Goal: Task Accomplishment & Management: Complete application form

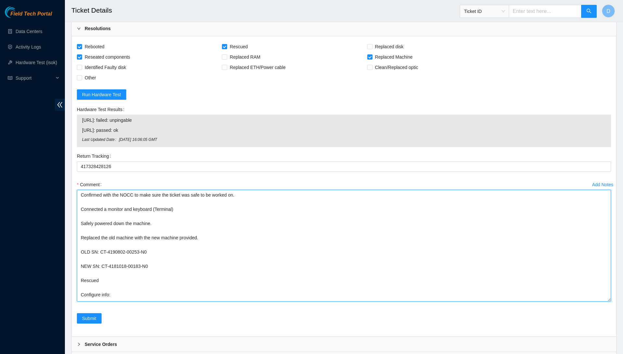
drag, startPoint x: 238, startPoint y: 255, endPoint x: 231, endPoint y: 108, distance: 146.7
click at [231, 108] on form "Rebooted Rescued Replaced disk Reseated components Replaced RAM Replaced Machin…" at bounding box center [344, 187] width 534 height 290
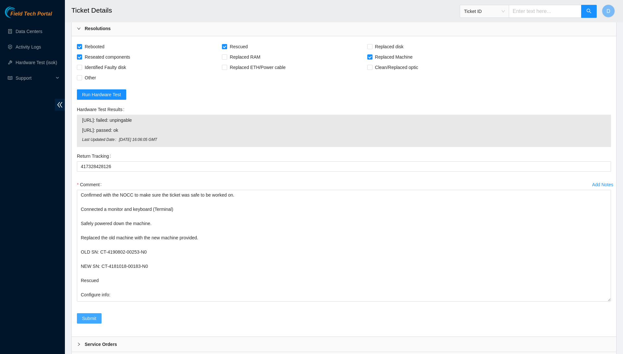
click at [91, 315] on span "Submit" at bounding box center [89, 318] width 14 height 7
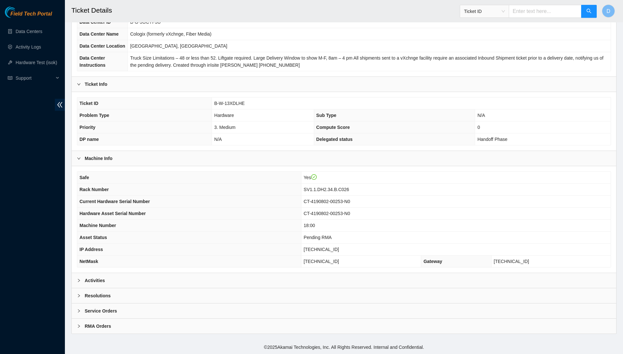
scroll to position [69, 0]
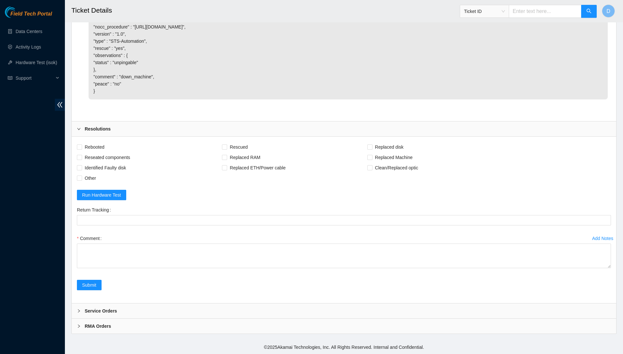
scroll to position [546, 0]
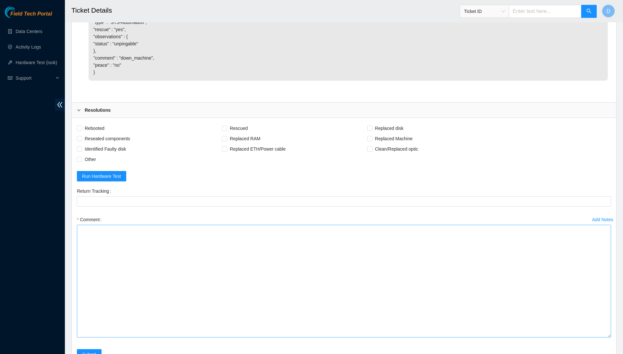
click at [590, 338] on textarea "Comment" at bounding box center [344, 281] width 534 height 113
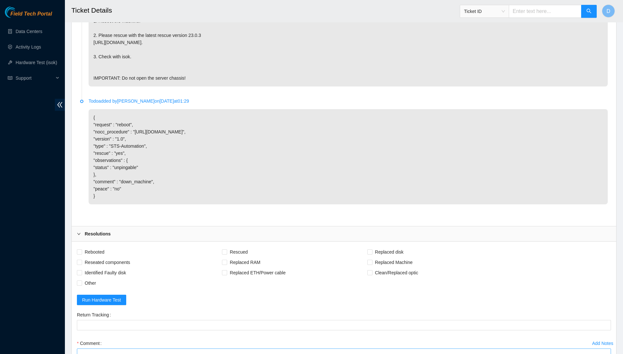
scroll to position [453, 0]
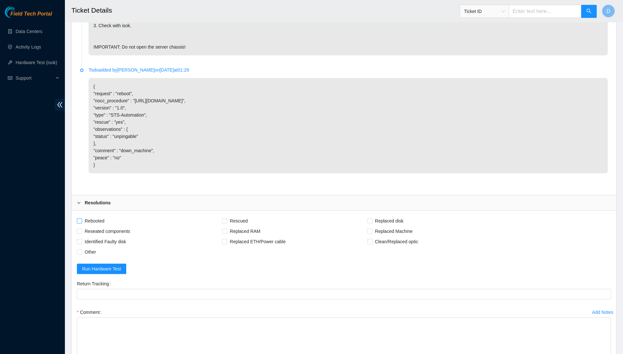
click at [95, 226] on span "Rebooted" at bounding box center [94, 221] width 25 height 10
click at [81, 223] on input "Rebooted" at bounding box center [79, 221] width 5 height 5
checkbox input "true"
click at [107, 237] on span "Reseated components" at bounding box center [107, 231] width 51 height 10
click at [81, 233] on input "Reseated components" at bounding box center [79, 231] width 5 height 5
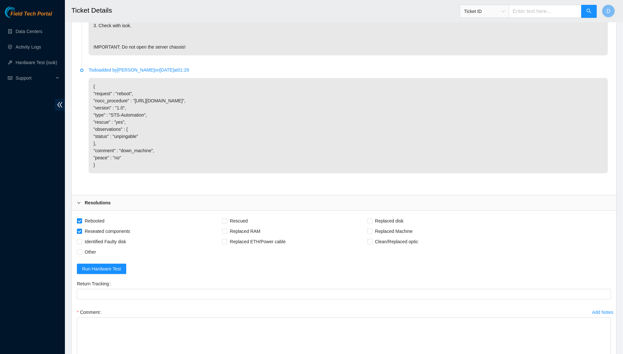
click at [120, 237] on span "Reseated components" at bounding box center [107, 231] width 51 height 10
click at [81, 233] on input "Reseated components" at bounding box center [79, 231] width 5 height 5
checkbox input "false"
click at [243, 226] on span "Rescued" at bounding box center [238, 221] width 23 height 10
click at [226, 223] on input "Rescued" at bounding box center [224, 221] width 5 height 5
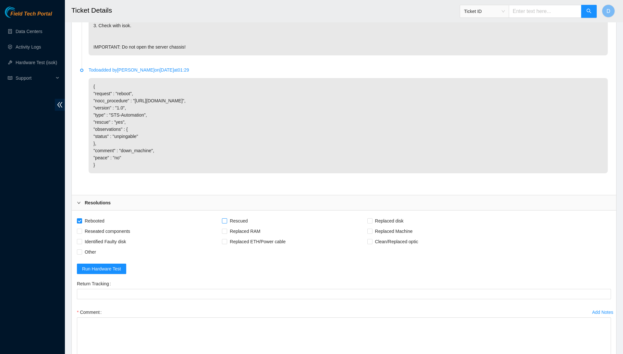
checkbox input "true"
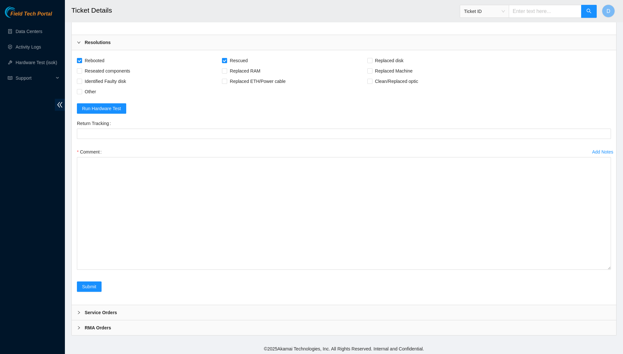
scroll to position [615, 0]
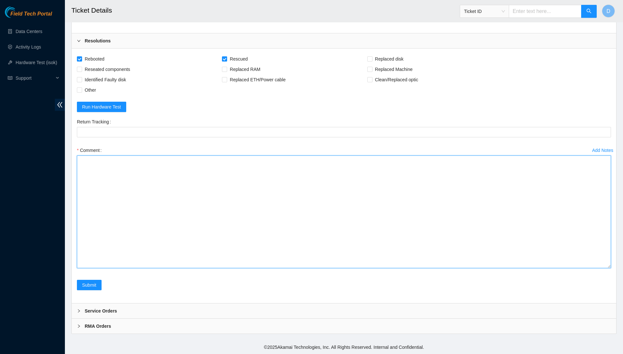
click at [377, 199] on textarea "Comment" at bounding box center [344, 212] width 534 height 113
type textarea "C"
click at [139, 193] on textarea "Requested access to the secure cabinet via the FTS portal, Vural approved my re…" at bounding box center [344, 212] width 534 height 113
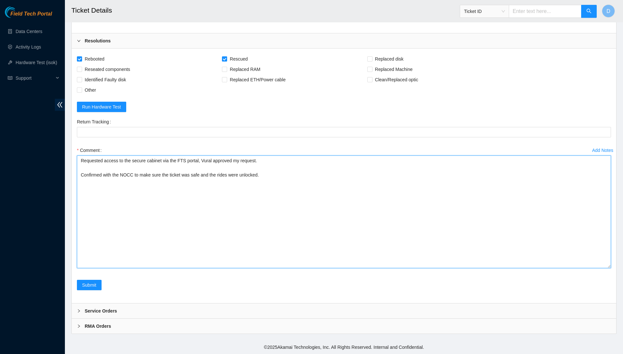
click at [303, 199] on textarea "Requested access to the secure cabinet via the FTS portal, Vural approved my re…" at bounding box center [344, 212] width 534 height 113
click at [134, 202] on textarea "Requested access to the secure cabinet via the FTS portal, Vural approved my re…" at bounding box center [344, 212] width 534 height 113
click at [157, 206] on textarea "Requested access to the secure cabinet via the FTS portal, Vural approved my re…" at bounding box center [344, 212] width 534 height 113
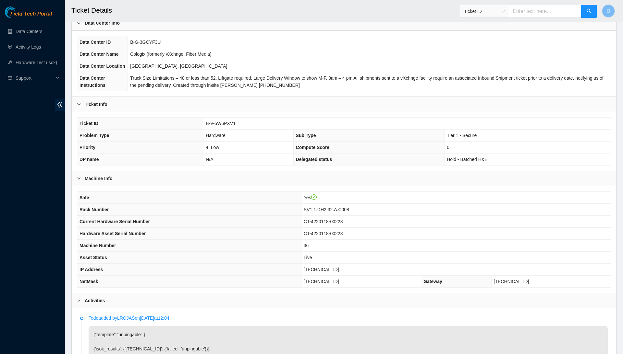
scroll to position [63, 0]
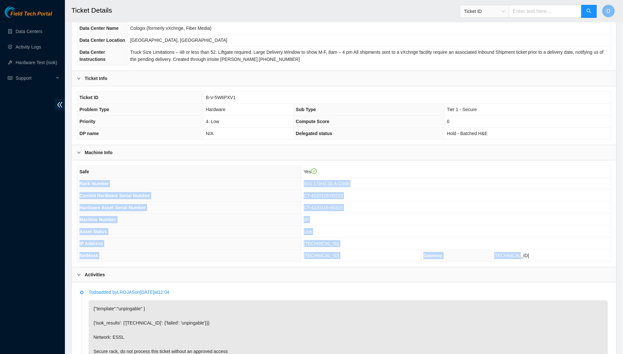
drag, startPoint x: 78, startPoint y: 196, endPoint x: 555, endPoint y: 273, distance: 482.8
click at [555, 262] on tbody "Safe Yes Rack Number SV1.1.DH2.32.A.C008 Current Hardware Serial Number CT-4220…" at bounding box center [343, 214] width 533 height 96
copy tbody "Rack Number SV1.1.DH2.32.A.C008 Current Hardware Serial Number CT-4220118-00223…"
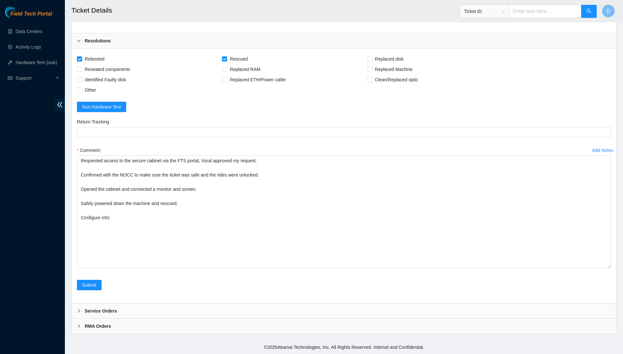
scroll to position [634, 0]
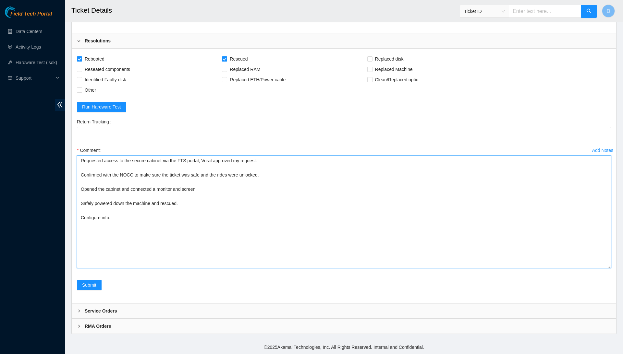
click at [210, 232] on textarea "Requested access to the secure cabinet via the FTS portal, Vural approved my re…" at bounding box center [344, 212] width 534 height 113
click at [211, 225] on textarea "Requested access to the secure cabinet via the FTS portal, Vural approved my re…" at bounding box center [344, 212] width 534 height 113
paste textarea "Rack Number SV1.1.DH2.32.A.C008 Current Hardware Serial Number CT-4220118-00223…"
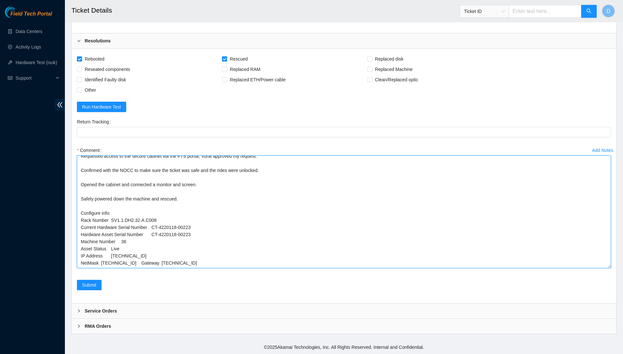
scroll to position [8, 0]
click at [105, 245] on textarea "Requested access to the secure cabinet via the FTS portal, Vural approved my re…" at bounding box center [344, 212] width 534 height 113
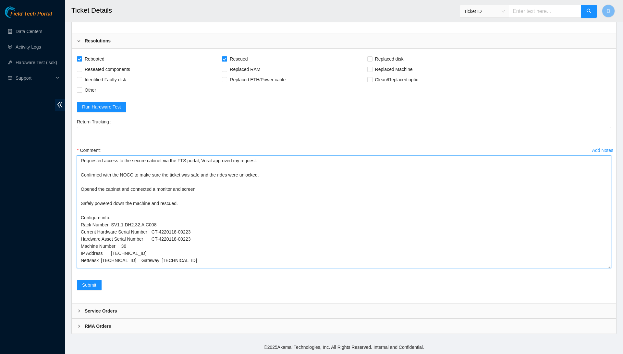
scroll to position [1, 0]
click at [113, 248] on textarea "Requested access to the secure cabinet via the FTS portal, Vural approved my re…" at bounding box center [344, 212] width 534 height 113
click at [101, 256] on textarea "Requested access to the secure cabinet via the FTS portal, Vural approved my re…" at bounding box center [344, 212] width 534 height 113
click at [143, 257] on textarea "Requested access to the secure cabinet via the FTS portal, Vural approved my re…" at bounding box center [344, 212] width 534 height 113
click at [102, 263] on textarea "Requested access to the secure cabinet via the FTS portal, Vural approved my re…" at bounding box center [344, 212] width 534 height 113
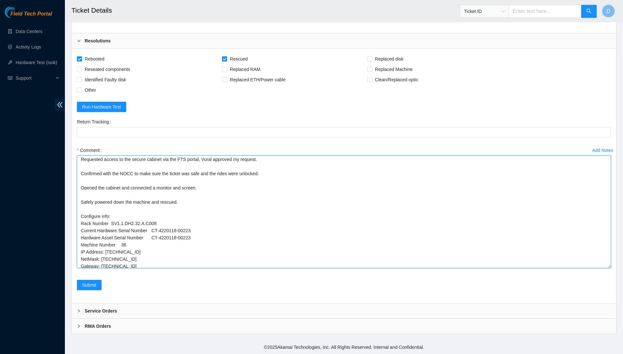
click at [124, 241] on textarea "Requested access to the secure cabinet via the FTS portal, Vural approved my re…" at bounding box center [344, 212] width 534 height 113
click at [155, 235] on textarea "Requested access to the secure cabinet via the FTS portal, Vural approved my re…" at bounding box center [344, 212] width 534 height 113
click at [154, 226] on textarea "Requested access to the secure cabinet via the FTS portal, Vural approved my re…" at bounding box center [344, 212] width 534 height 113
click at [112, 221] on textarea "Requested access to the secure cabinet via the FTS portal, Vural approved my re…" at bounding box center [344, 212] width 534 height 113
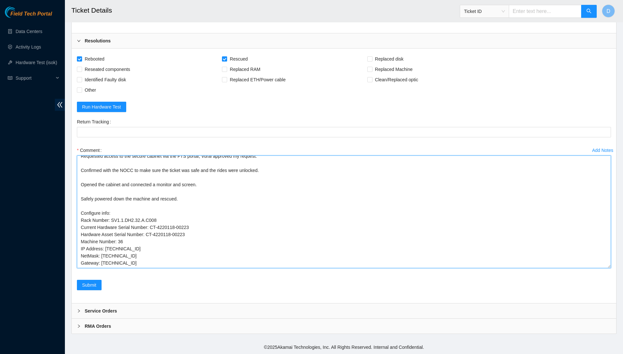
click at [158, 258] on textarea "Requested access to the secure cabinet via the FTS portal, Vural approved my re…" at bounding box center [344, 212] width 534 height 113
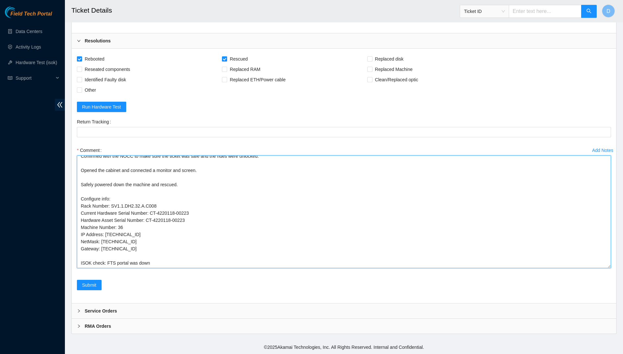
scroll to position [0, 0]
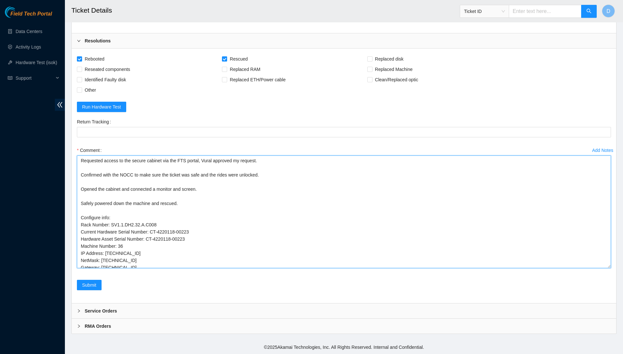
drag, startPoint x: 167, startPoint y: 257, endPoint x: 147, endPoint y: 107, distance: 151.6
click at [147, 107] on form "Rebooted Rescued Replaced disk Reseated components Replaced RAM Replaced Machin…" at bounding box center [344, 176] width 534 height 244
type textarea "Requested access to the secure cabinet via the FTS portal, Vural approved my re…"
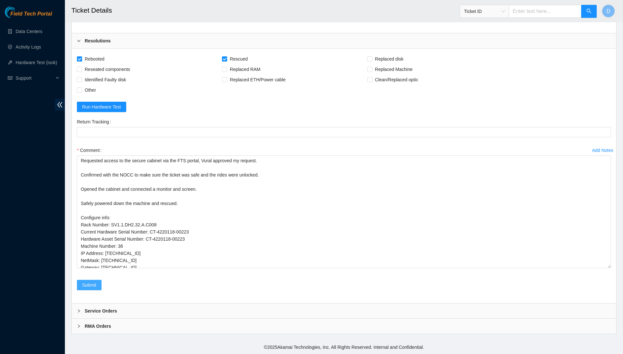
click at [82, 288] on button "Submit" at bounding box center [89, 285] width 25 height 10
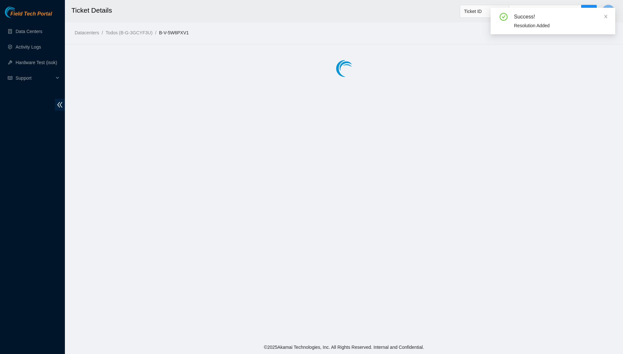
scroll to position [69, 0]
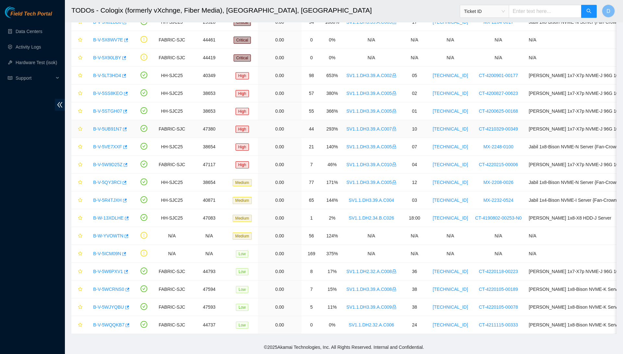
scroll to position [94, 0]
click at [112, 326] on link "B-V-5WQQKB7" at bounding box center [108, 325] width 31 height 5
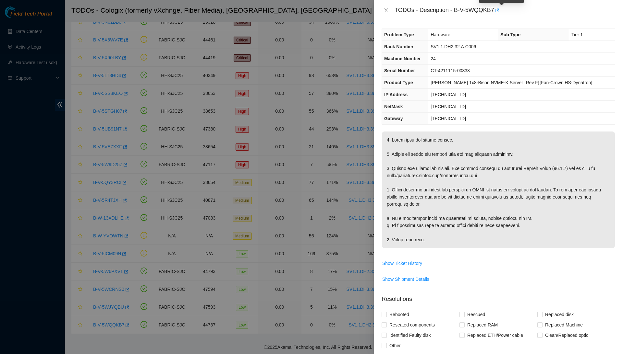
click at [499, 10] on icon "button" at bounding box center [497, 10] width 4 height 4
click at [386, 13] on button "Close" at bounding box center [385, 10] width 9 height 6
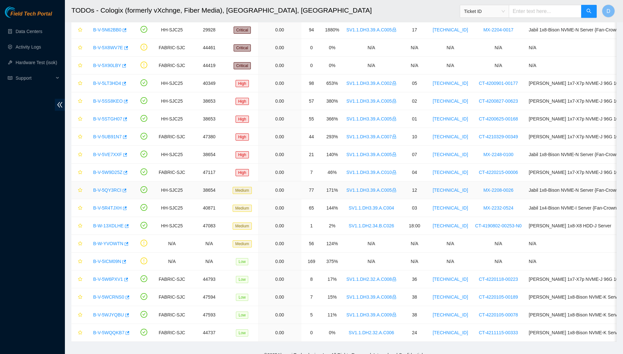
scroll to position [83, 0]
click at [113, 230] on link "B-W-13XDLHE" at bounding box center [108, 226] width 30 height 5
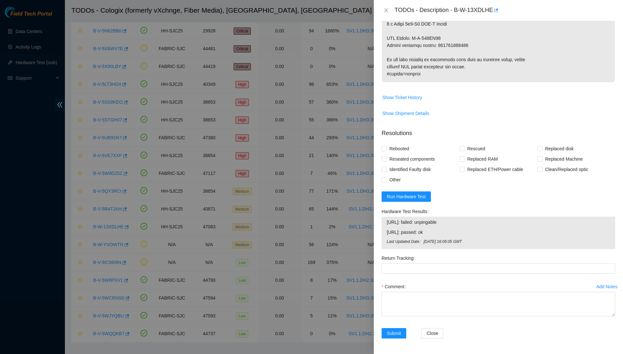
scroll to position [482, 0]
click at [411, 95] on span "Show Ticket History" at bounding box center [402, 97] width 40 height 7
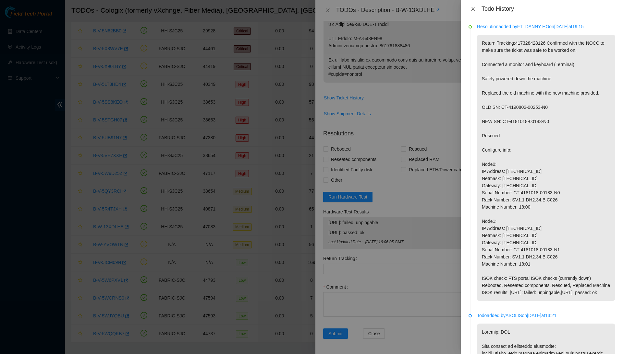
click at [472, 7] on icon "close" at bounding box center [473, 9] width 4 height 4
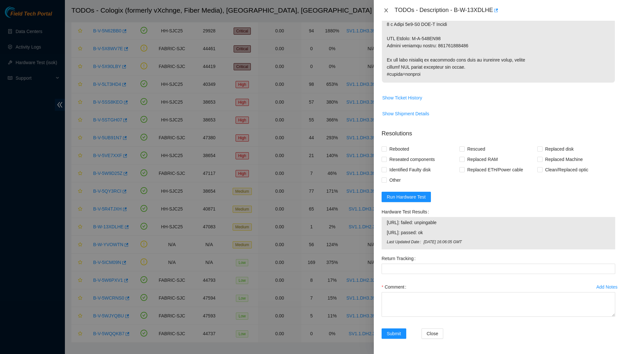
click at [385, 11] on icon "close" at bounding box center [386, 10] width 4 height 4
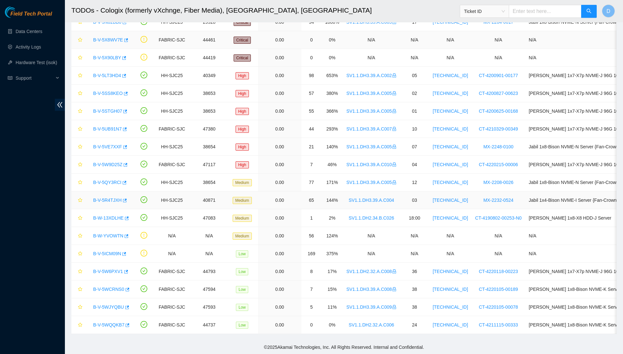
scroll to position [94, 0]
click at [118, 218] on link "B-W-13XDLHE" at bounding box center [108, 218] width 30 height 5
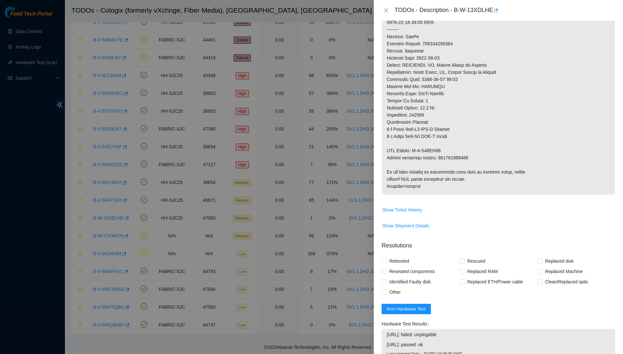
scroll to position [372, 0]
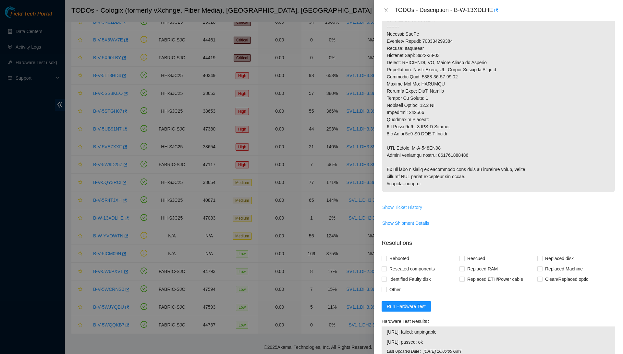
click at [410, 210] on span "Show Ticket History" at bounding box center [402, 207] width 40 height 7
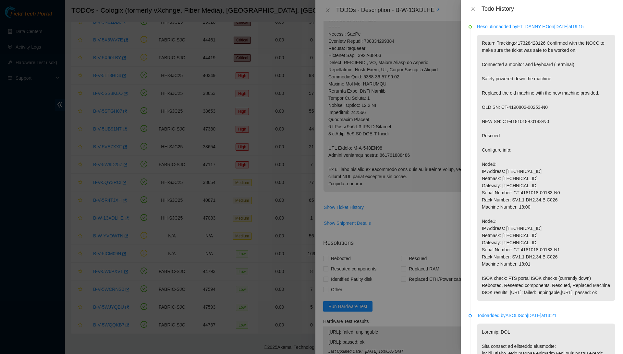
scroll to position [0, 0]
click at [473, 8] on icon "close" at bounding box center [472, 8] width 5 height 5
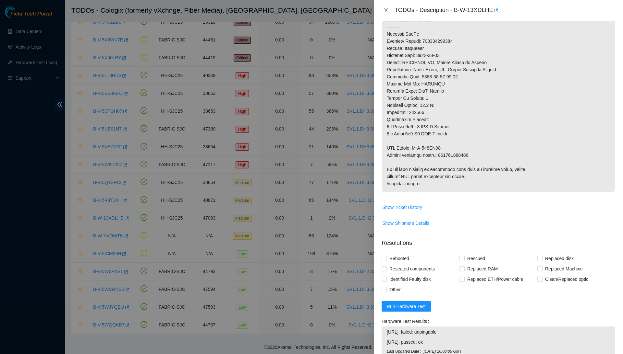
click at [386, 9] on icon "close" at bounding box center [386, 10] width 4 height 4
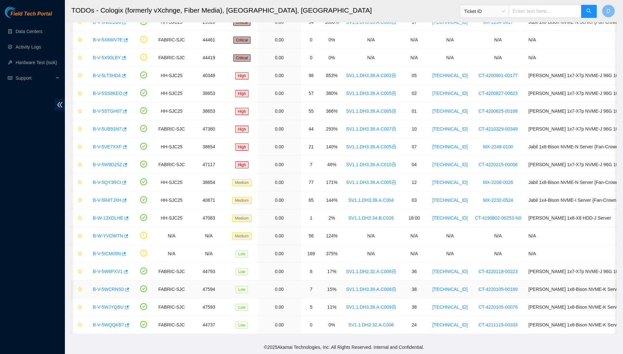
scroll to position [94, 0]
click at [116, 288] on link "B-V-5WCRNS0" at bounding box center [108, 289] width 31 height 5
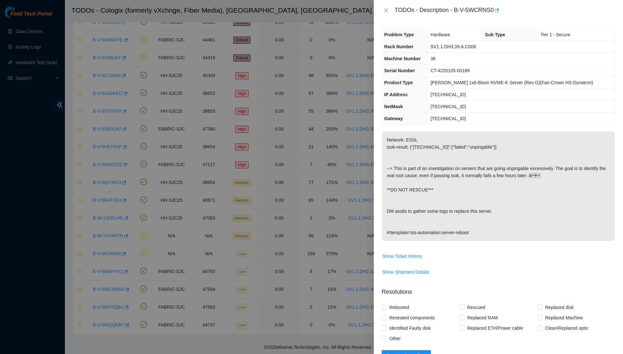
scroll to position [2, 0]
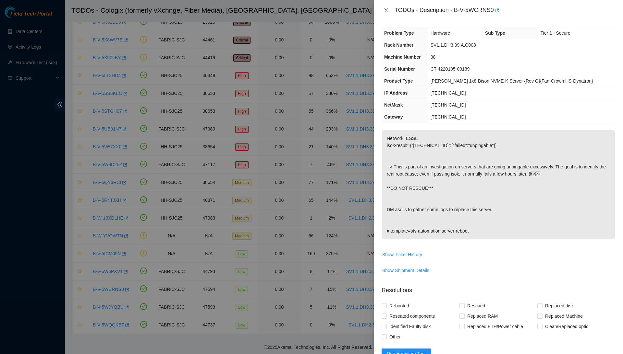
click at [386, 12] on icon "close" at bounding box center [385, 10] width 5 height 5
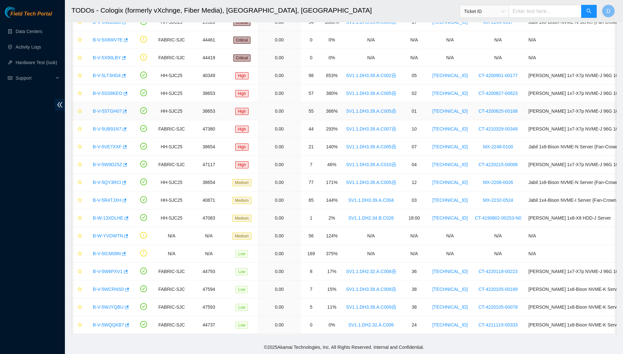
scroll to position [94, 0]
